Goal: Task Accomplishment & Management: Use online tool/utility

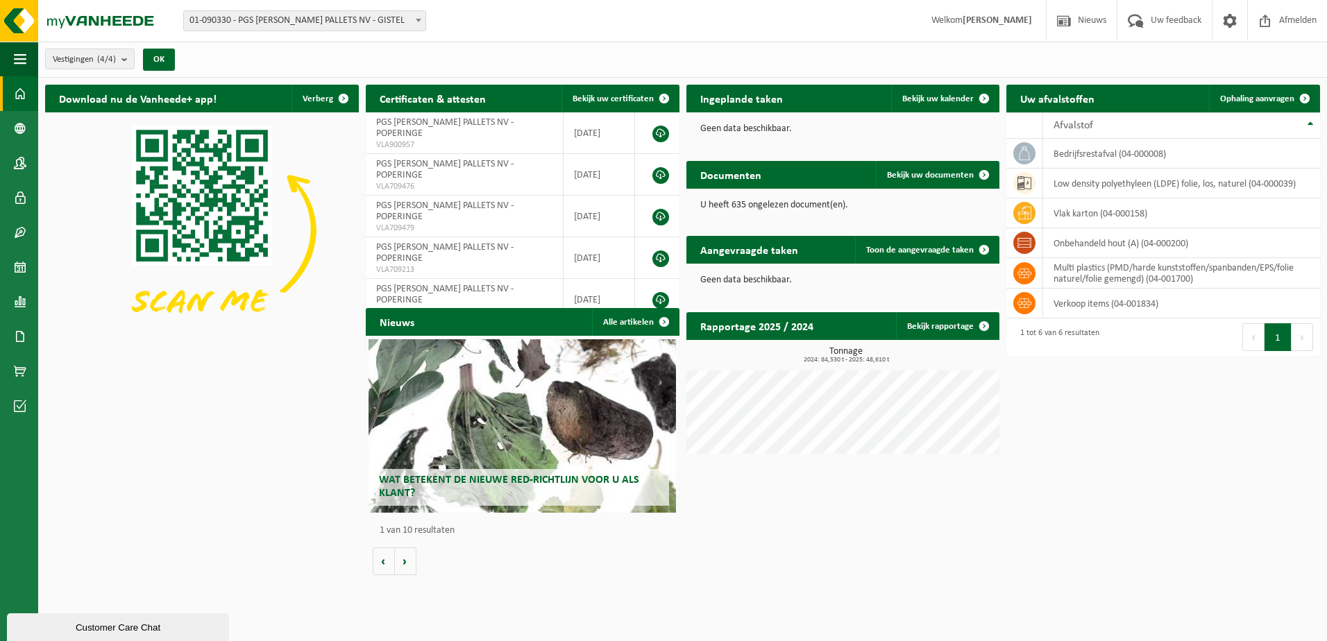
click at [423, 15] on span at bounding box center [418, 20] width 14 height 18
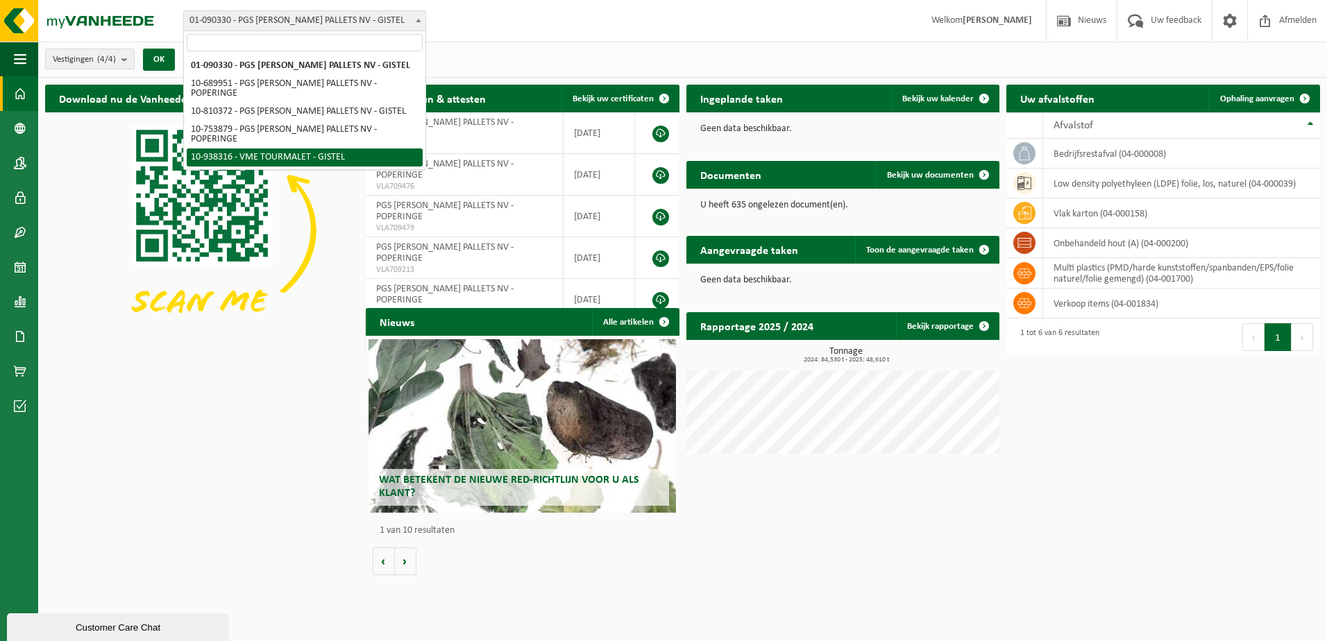
select select "137904"
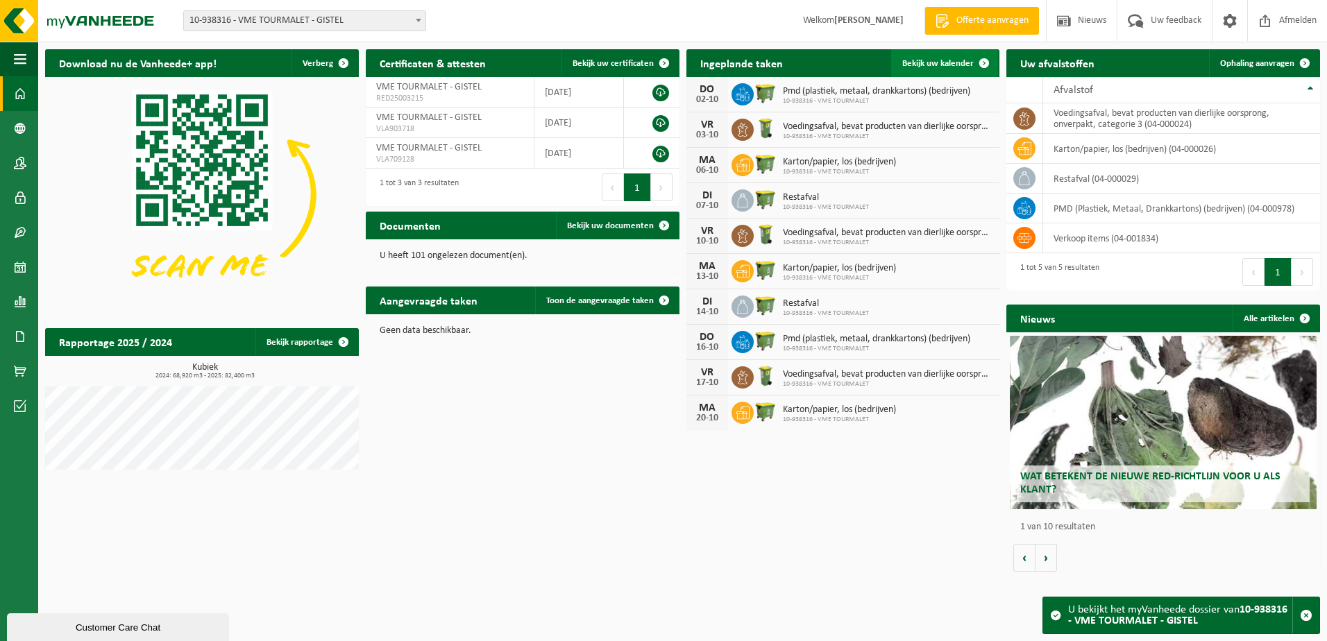
click at [981, 59] on span at bounding box center [984, 63] width 28 height 28
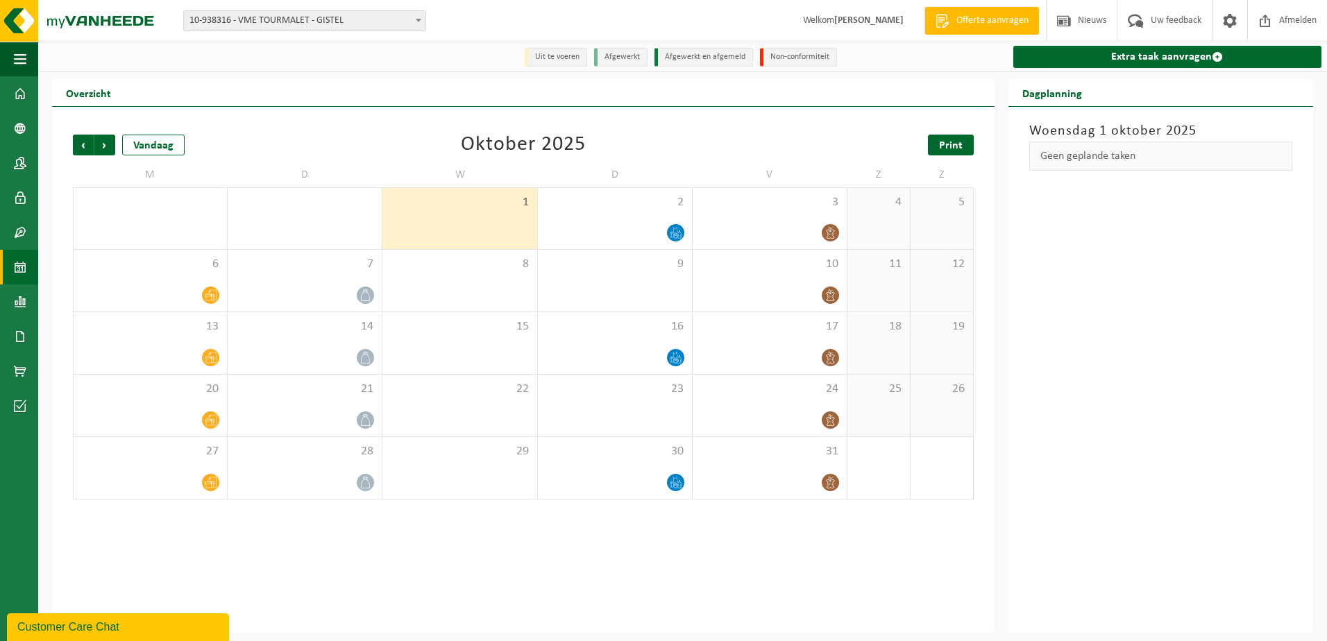
click at [967, 144] on link "Print" at bounding box center [951, 145] width 46 height 21
